Goal: Task Accomplishment & Management: Complete application form

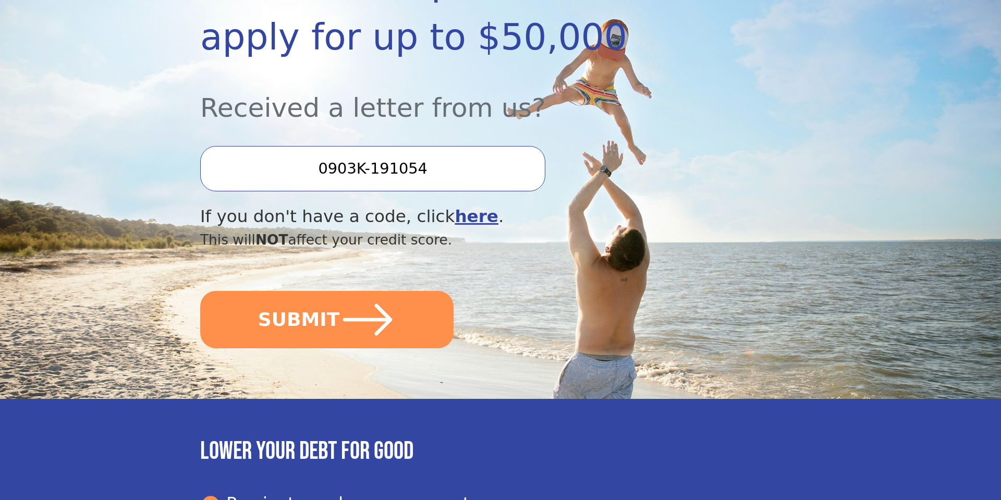
scroll to position [234, 0]
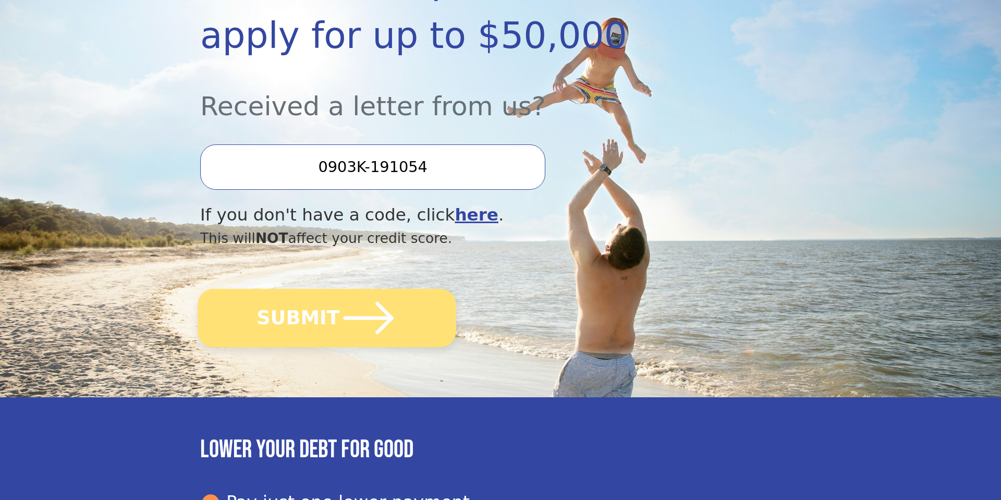
click at [383, 335] on icon "submit" at bounding box center [368, 317] width 57 height 57
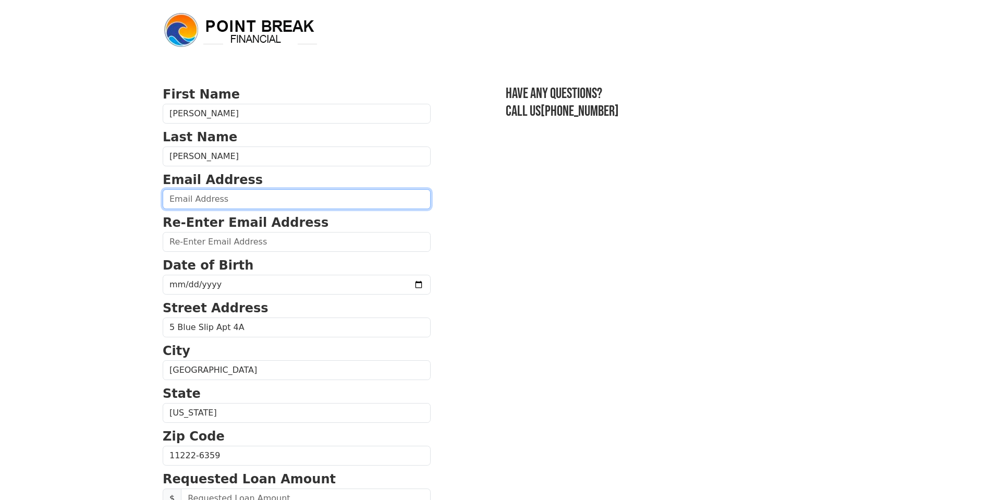
click at [238, 203] on input "email" at bounding box center [297, 199] width 268 height 20
type input "[EMAIL_ADDRESS][DOMAIN_NAME]"
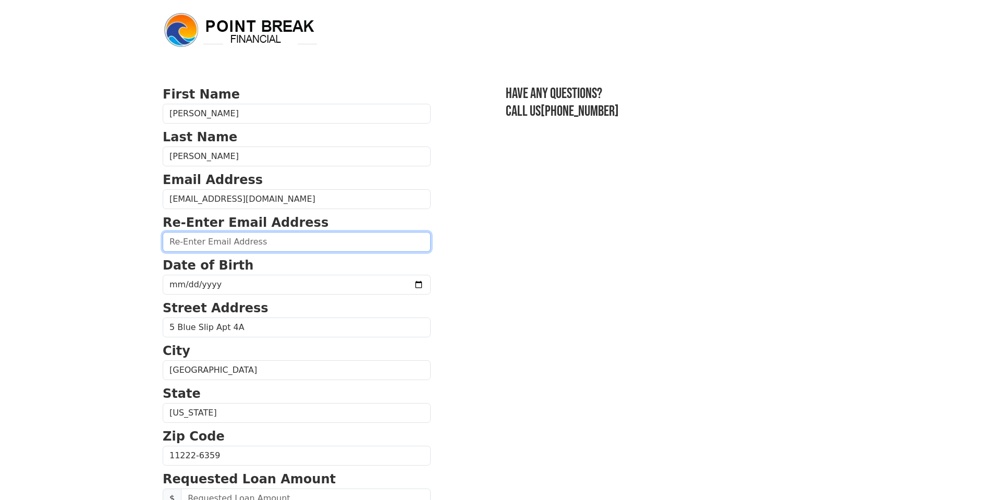
click at [266, 241] on input "email" at bounding box center [297, 242] width 268 height 20
type input "[EMAIL_ADDRESS][DOMAIN_NAME]"
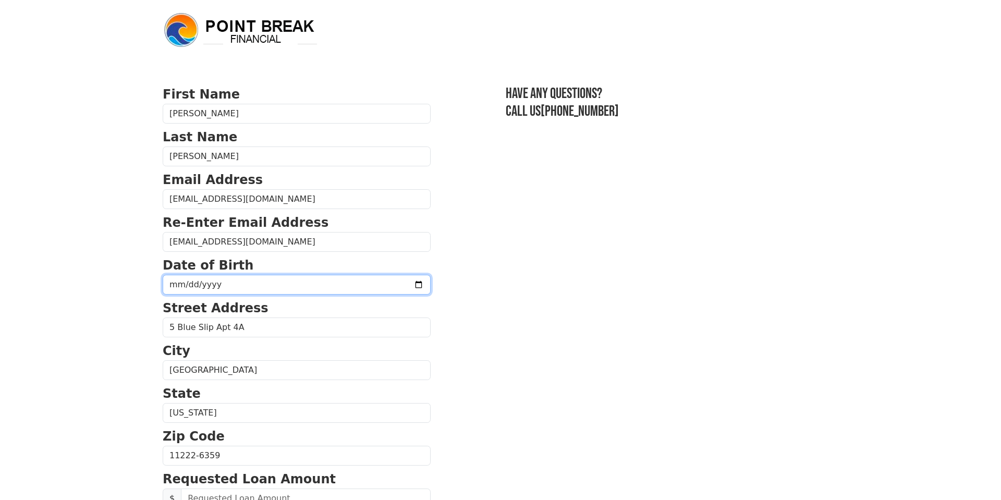
click at [256, 283] on input "date" at bounding box center [297, 285] width 268 height 20
type input "[DATE]"
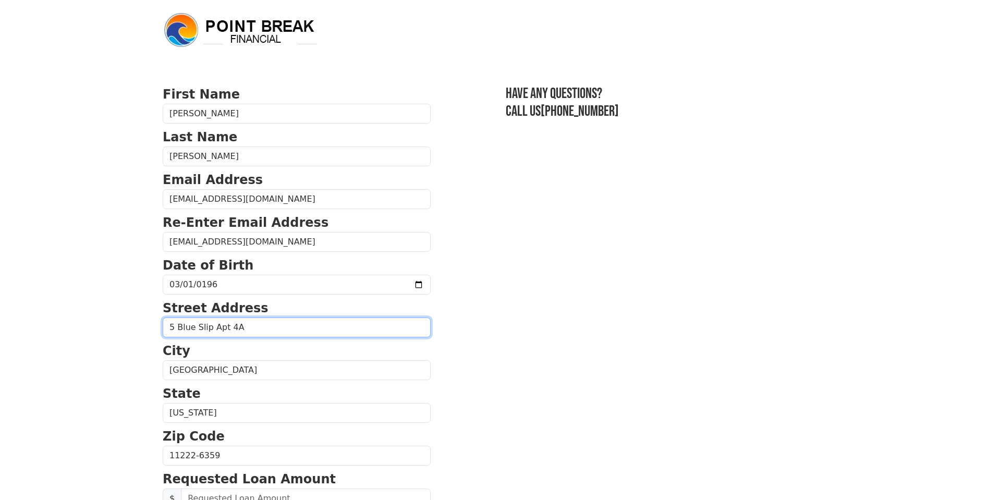
click at [266, 329] on input "5 Blue Slip Apt 4A" at bounding box center [297, 327] width 268 height 20
click at [265, 329] on input "5 Blue Slip Apt 4A" at bounding box center [297, 327] width 268 height 20
type input "5"
type input "[STREET_ADDRESS]"
type input "[PHONE_NUMBER]"
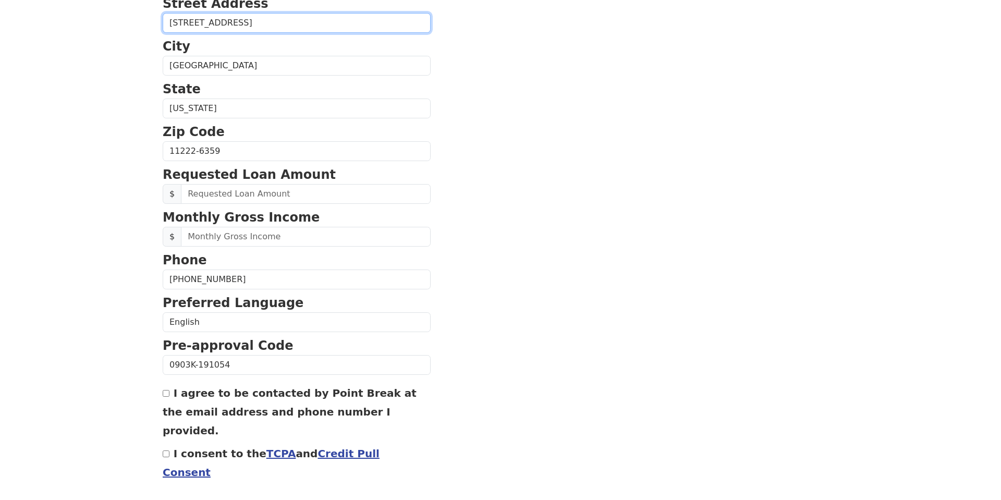
scroll to position [335, 0]
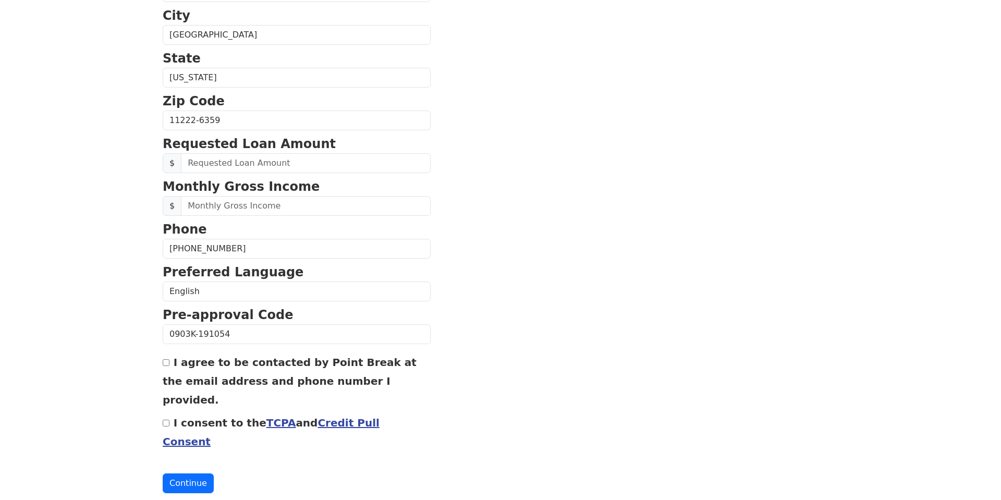
click at [168, 366] on input "I agree to be contacted by Point Break at the email address and phone number I …" at bounding box center [166, 362] width 7 height 7
checkbox input "true"
click at [168, 420] on input "I consent to the TCPA and Credit Pull Consent" at bounding box center [166, 423] width 7 height 7
checkbox input "true"
click at [194, 473] on button "Continue" at bounding box center [188, 483] width 51 height 20
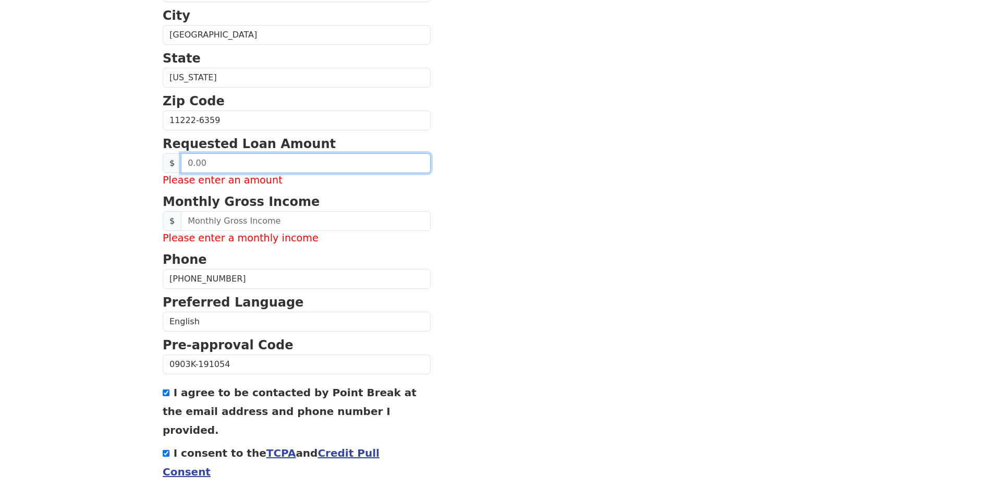
click at [229, 169] on input "text" at bounding box center [306, 163] width 250 height 20
click at [240, 170] on input "text" at bounding box center [306, 163] width 250 height 20
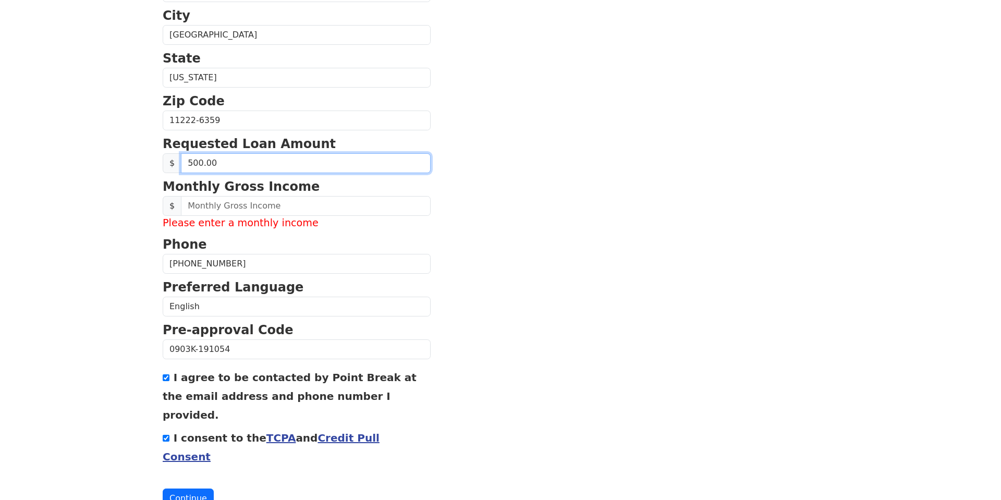
type input "5,000.00"
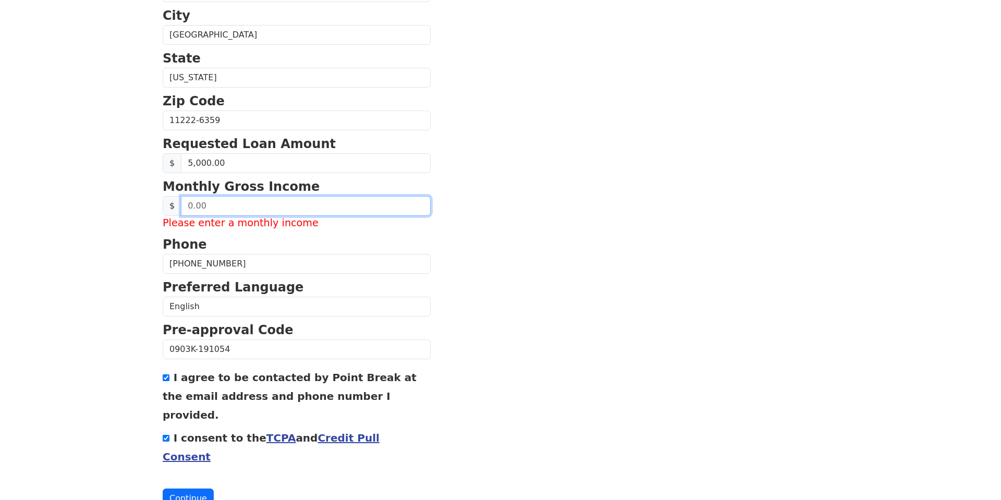
click at [234, 215] on input "text" at bounding box center [306, 206] width 250 height 20
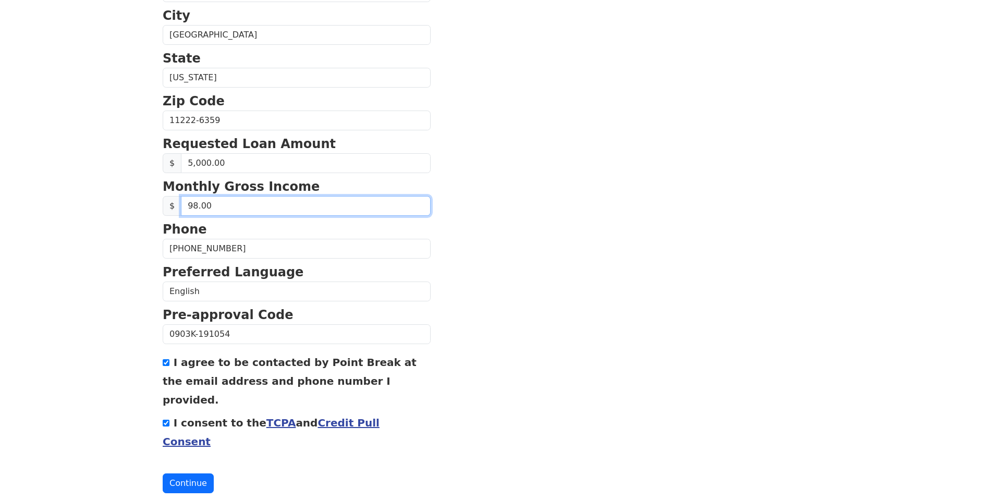
type input "985.00"
click at [196, 473] on button "Continue" at bounding box center [188, 483] width 51 height 20
